Goal: Find specific page/section: Find specific page/section

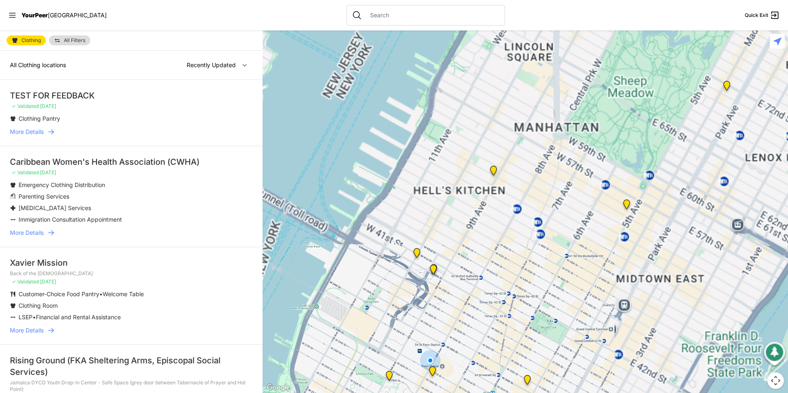
select select "nearby"
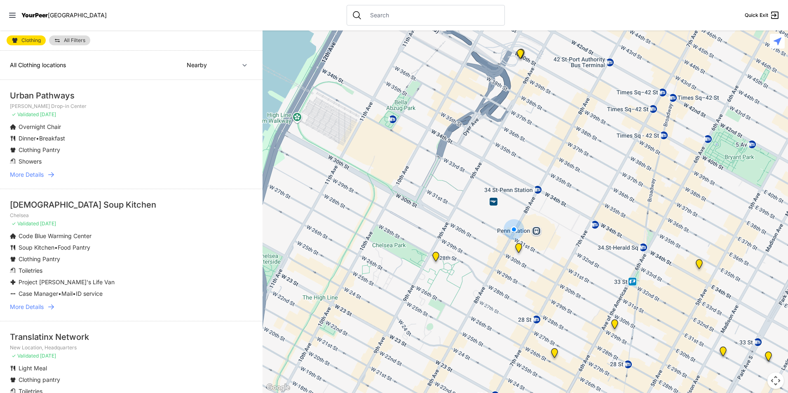
click at [104, 204] on div "[DEMOGRAPHIC_DATA] Soup Kitchen" at bounding box center [131, 205] width 243 height 12
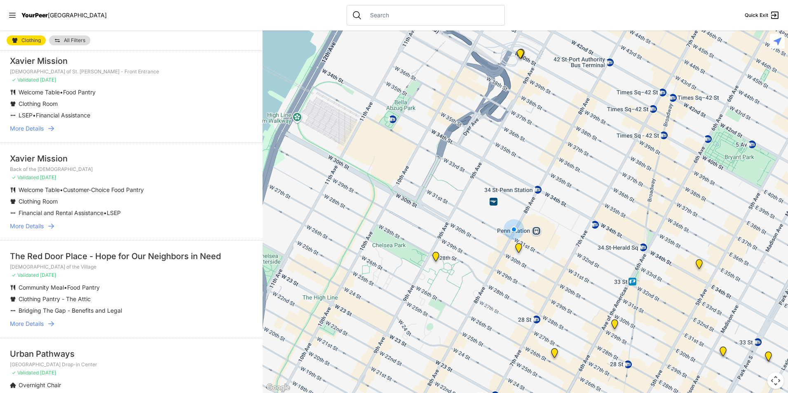
scroll to position [1154, 0]
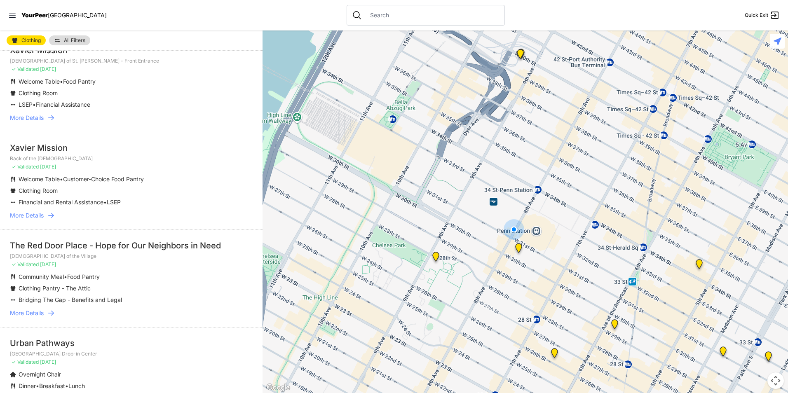
click at [39, 316] on span "More Details" at bounding box center [27, 313] width 34 height 8
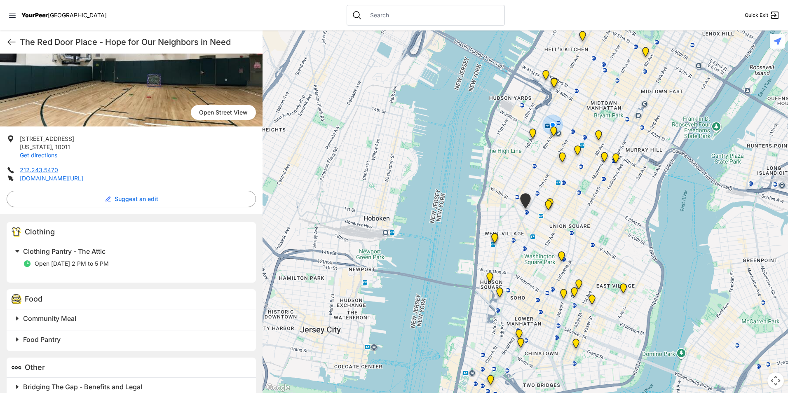
scroll to position [99, 0]
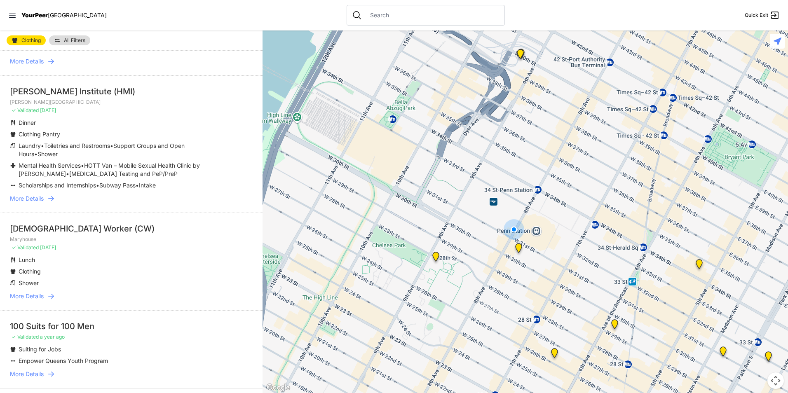
scroll to position [1814, 0]
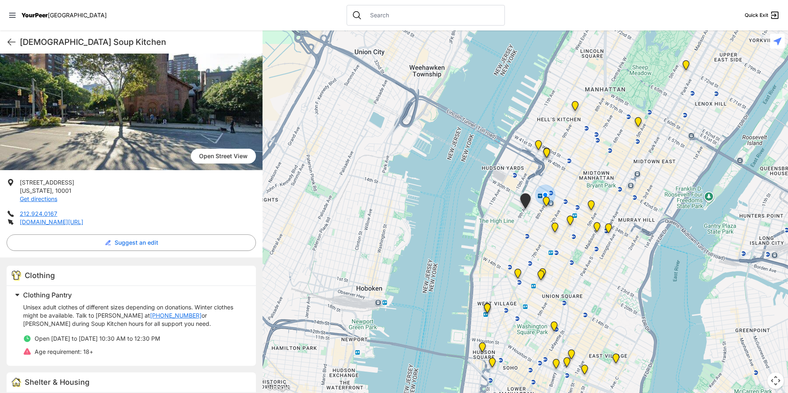
scroll to position [124, 0]
